Goal: Task Accomplishment & Management: Manage account settings

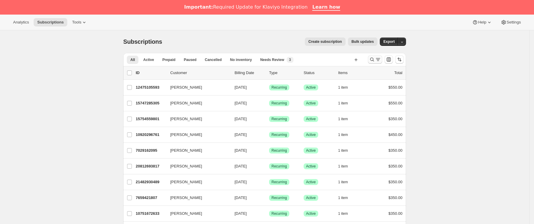
click at [381, 58] on icon "Buscar y filtrar resultados" at bounding box center [378, 60] width 6 height 6
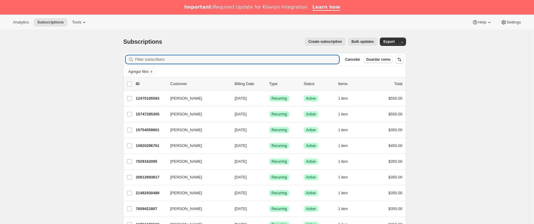
drag, startPoint x: 293, startPoint y: 63, endPoint x: 86, endPoint y: 62, distance: 207.5
paste input "[EMAIL_ADDRESS][DOMAIN_NAME]"
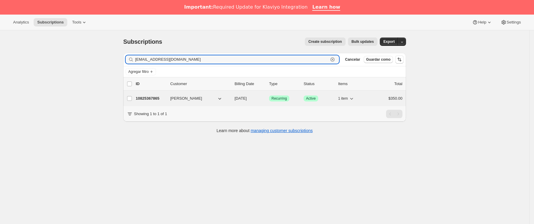
type input "[EMAIL_ADDRESS][DOMAIN_NAME]"
click at [163, 96] on p "10825367865" at bounding box center [151, 99] width 30 height 6
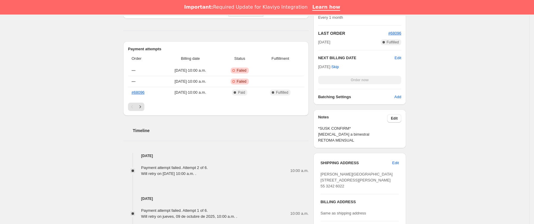
scroll to position [179, 0]
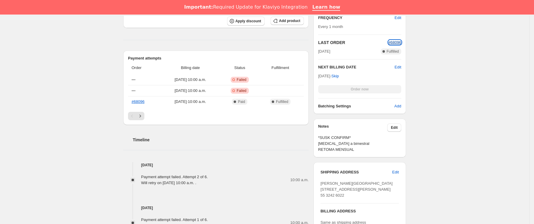
click at [401, 42] on span "#68096" at bounding box center [394, 42] width 13 height 4
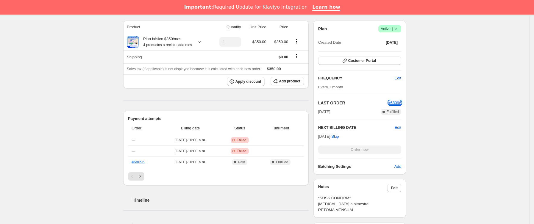
scroll to position [89, 0]
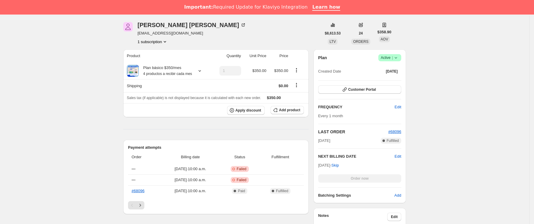
click at [396, 58] on icon at bounding box center [396, 58] width 6 height 6
click at [401, 78] on span "Cancel subscription" at bounding box center [393, 79] width 34 height 4
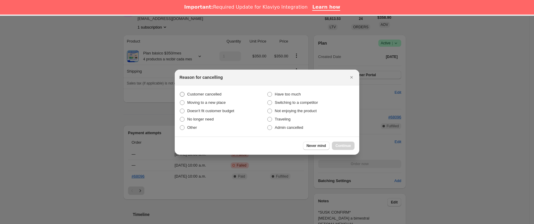
click at [207, 96] on span "Customer cancelled" at bounding box center [204, 94] width 34 height 4
click at [180, 92] on input "Customer cancelled" at bounding box center [180, 92] width 0 height 0
radio input "true"
click at [340, 147] on span "Continue" at bounding box center [342, 145] width 15 height 5
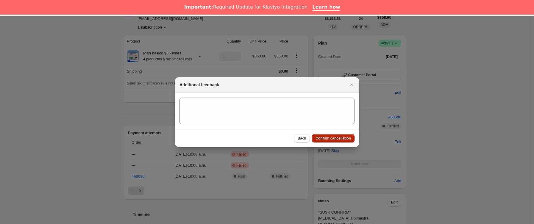
click at [338, 137] on span "Confirm cancellation" at bounding box center [332, 138] width 35 height 5
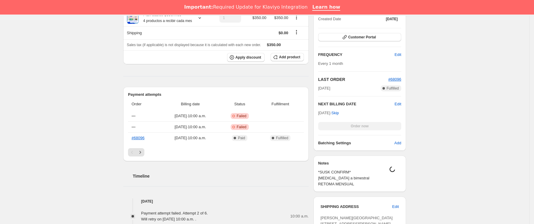
scroll to position [223, 0]
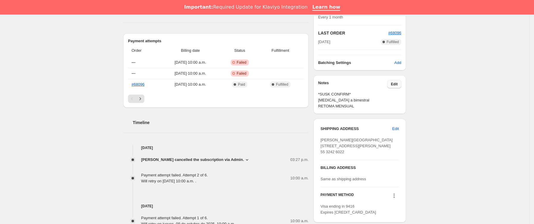
click at [397, 82] on button "Edit" at bounding box center [394, 84] width 14 height 8
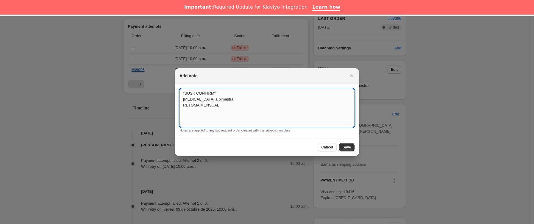
click at [271, 100] on textarea "*SUSK CONFIRM* [MEDICAL_DATA] a bimestral RETOMA MENSUAL" at bounding box center [266, 108] width 175 height 39
click at [267, 106] on textarea "*SUSK CONFIRM* [MEDICAL_DATA] a bimestral RETOMA MENSUAL" at bounding box center [266, 108] width 175 height 39
type textarea "*SUSK CONFIRM* [MEDICAL_DATA] a bimestral RETOMA MENSUAL no indica"
click at [349, 148] on span "Save" at bounding box center [347, 147] width 8 height 5
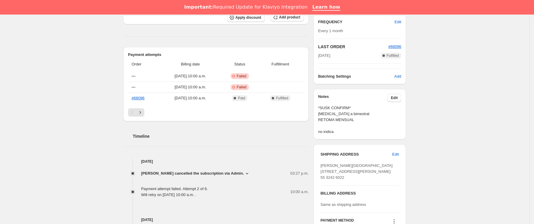
scroll to position [239, 0]
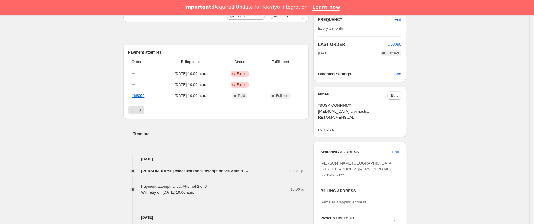
click at [370, 177] on span "[PERSON_NAME][GEOGRAPHIC_DATA][STREET_ADDRESS][PERSON_NAME] 55 3242 6022" at bounding box center [357, 169] width 72 height 16
copy span "06000"
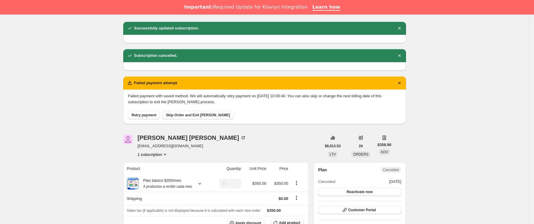
scroll to position [0, 0]
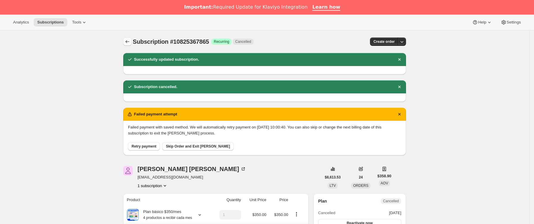
click at [130, 41] on icon "Subscriptions" at bounding box center [127, 42] width 6 height 6
